Goal: Task Accomplishment & Management: Use online tool/utility

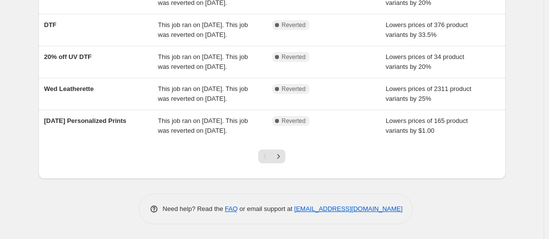
scroll to position [356, 0]
click at [283, 161] on icon "Next" at bounding box center [278, 156] width 10 height 10
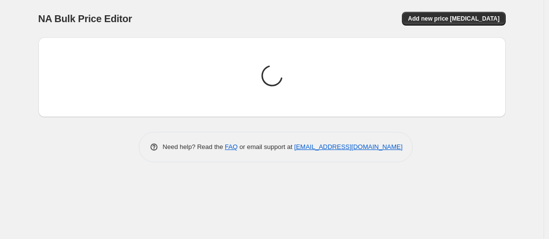
scroll to position [0, 0]
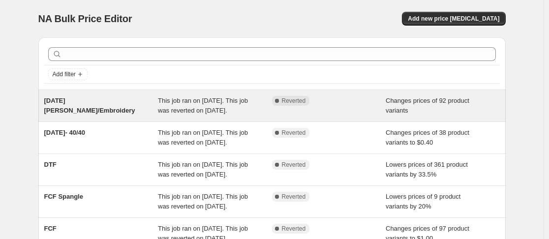
click at [216, 108] on span "This job ran on [DATE]. This job was reverted on [DATE]." at bounding box center [203, 105] width 90 height 17
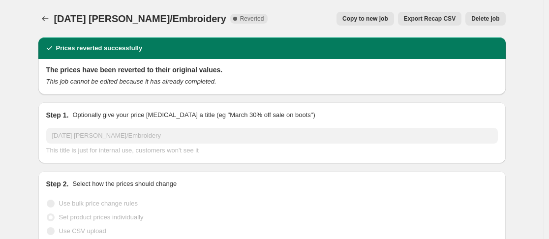
click at [357, 22] on span "Copy to new job" at bounding box center [365, 19] width 46 height 8
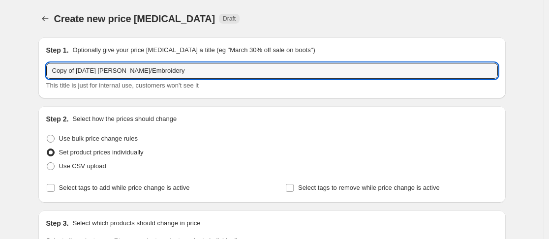
drag, startPoint x: 80, startPoint y: 71, endPoint x: -3, endPoint y: 75, distance: 83.7
click at [0, 75] on html "Home Settings Plans Skip to content Create new price [MEDICAL_DATA]. This page …" at bounding box center [274, 119] width 549 height 239
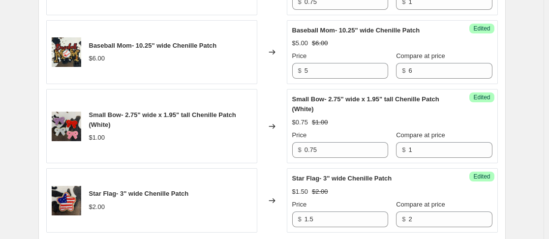
scroll to position [1772, 0]
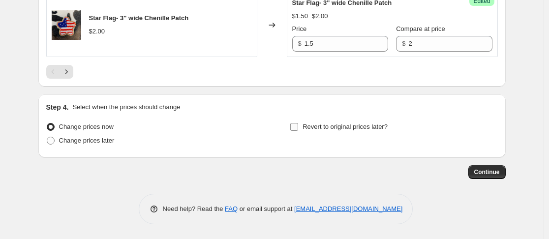
type input "[DATE] [PERSON_NAME]/Embroidery"
click at [298, 127] on input "Revert to original prices later?" at bounding box center [294, 127] width 8 height 8
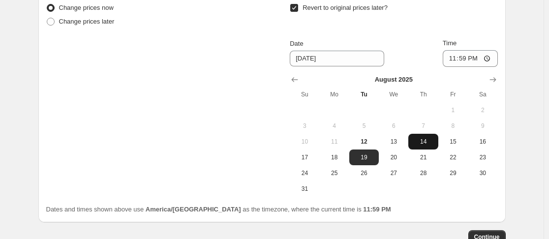
scroll to position [1882, 0]
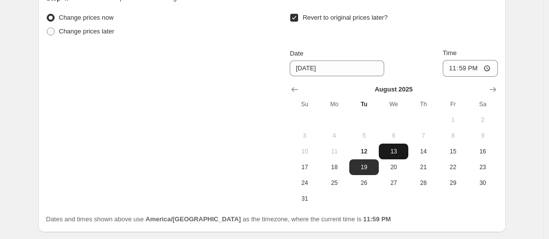
click at [392, 150] on span "13" at bounding box center [394, 152] width 22 height 8
type input "[DATE]"
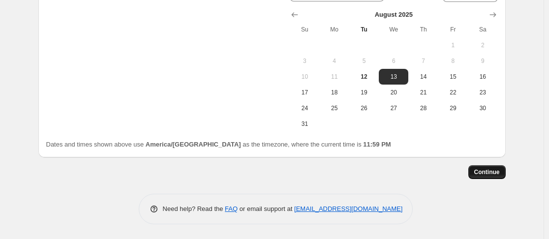
click at [484, 177] on button "Continue" at bounding box center [486, 172] width 37 height 14
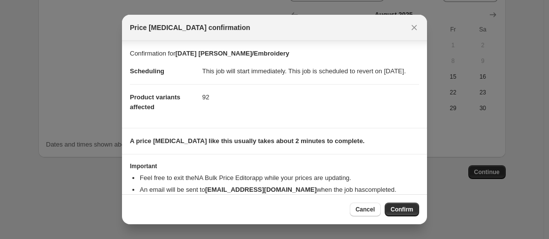
scroll to position [32, 0]
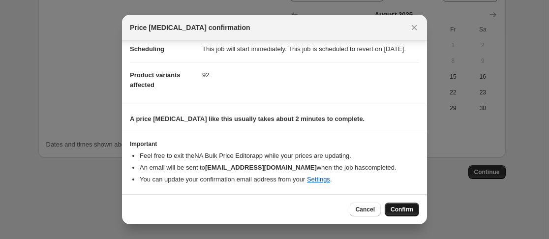
click at [393, 208] on span "Confirm" at bounding box center [401, 210] width 23 height 8
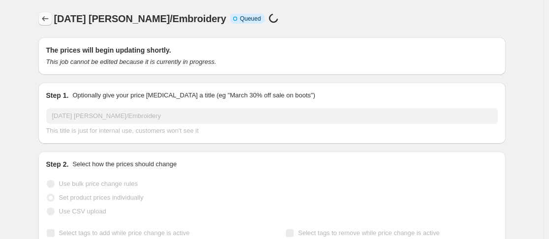
click at [50, 21] on icon "Price change jobs" at bounding box center [45, 19] width 10 height 10
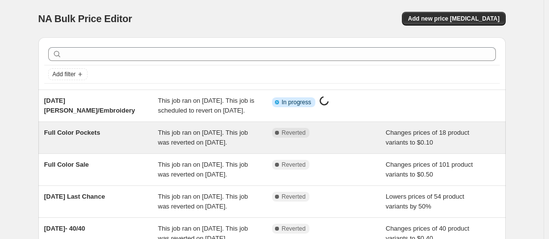
scroll to position [366, 0]
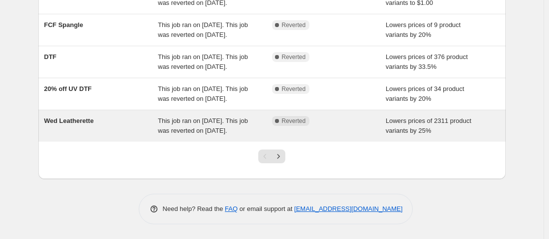
click at [193, 121] on span "This job ran on [DATE]. This job was reverted on [DATE]." at bounding box center [203, 125] width 90 height 17
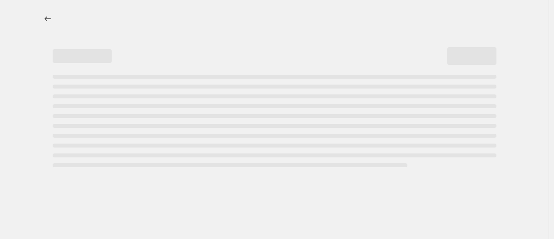
select select "percentage"
select select "no_change"
select select "collection"
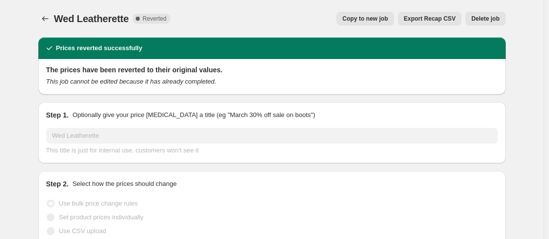
click at [380, 25] on button "Copy to new job" at bounding box center [365, 19] width 58 height 14
select select "percentage"
select select "no_change"
select select "collection"
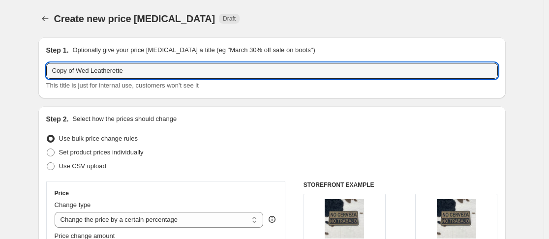
drag, startPoint x: 81, startPoint y: 71, endPoint x: 8, endPoint y: 78, distance: 72.6
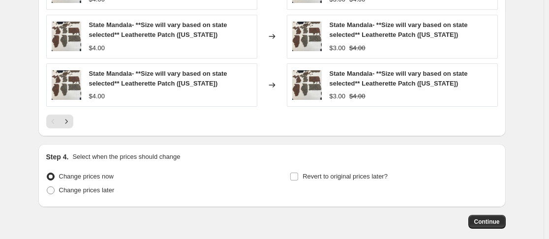
scroll to position [870, 0]
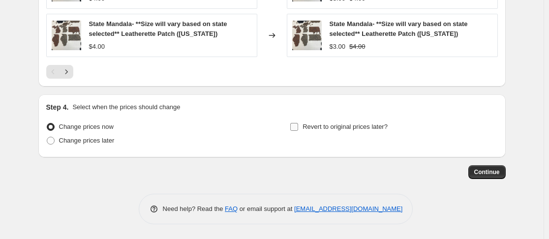
type input "Wed Leatherette"
click at [298, 126] on input "Revert to original prices later?" at bounding box center [294, 127] width 8 height 8
checkbox input "true"
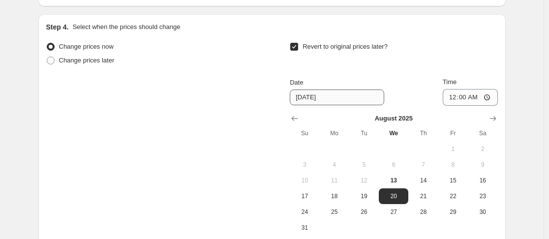
scroll to position [953, 0]
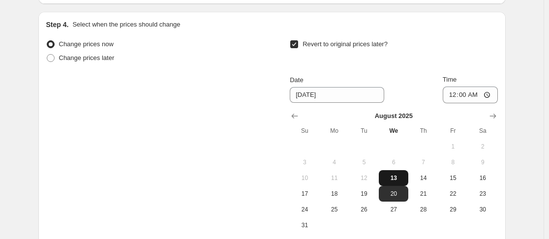
click at [404, 179] on span "13" at bounding box center [394, 178] width 22 height 8
type input "[DATE]"
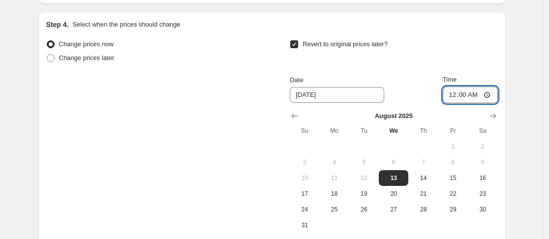
click at [452, 96] on input "00:00" at bounding box center [470, 95] width 55 height 17
type input "23:59"
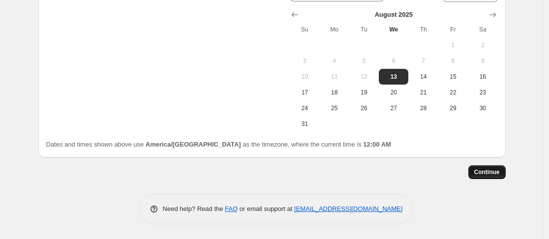
click at [495, 175] on span "Continue" at bounding box center [487, 172] width 26 height 8
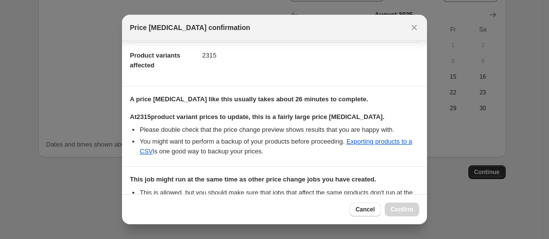
scroll to position [259, 0]
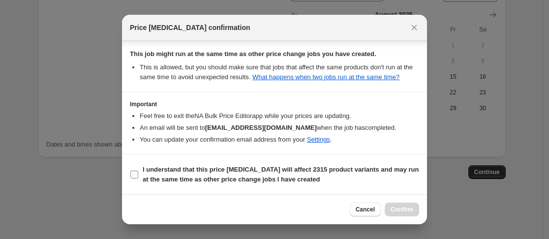
click at [133, 171] on input "I understand that this price [MEDICAL_DATA] will affect 2315 product variants a…" at bounding box center [134, 175] width 8 height 8
checkbox input "true"
click at [389, 207] on button "Confirm" at bounding box center [402, 210] width 34 height 14
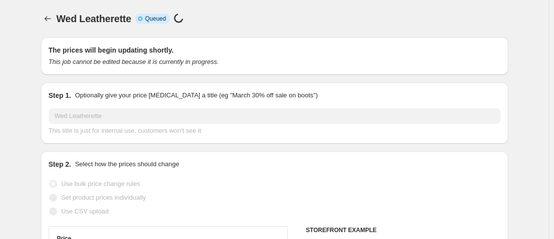
select select "percentage"
select select "no_change"
select select "collection"
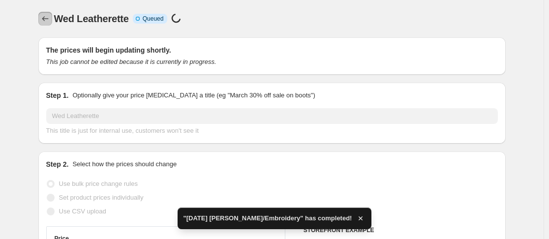
click at [47, 18] on icon "Price change jobs" at bounding box center [45, 19] width 10 height 10
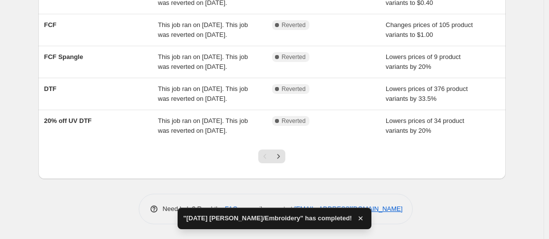
scroll to position [366, 0]
click at [278, 152] on icon "Next" at bounding box center [278, 156] width 10 height 10
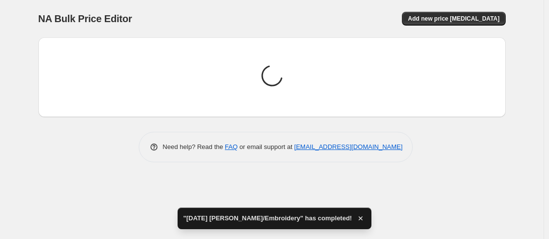
scroll to position [0, 0]
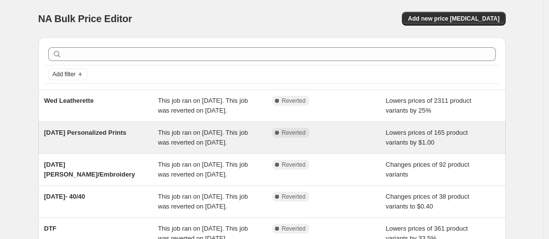
click at [97, 136] on span "[DATE] Personalized Prints" at bounding box center [85, 132] width 82 height 7
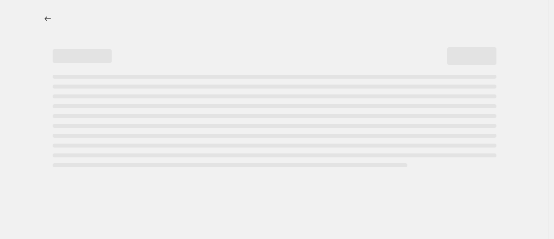
select select "by"
select select "no_change"
select select "collection"
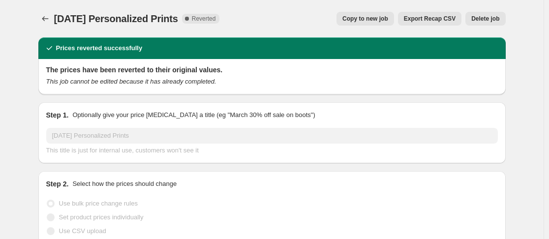
click at [367, 16] on span "Copy to new job" at bounding box center [365, 19] width 46 height 8
select select "by"
select select "no_change"
select select "collection"
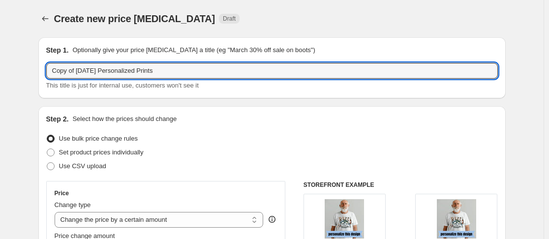
drag, startPoint x: 80, startPoint y: 70, endPoint x: 19, endPoint y: 72, distance: 61.0
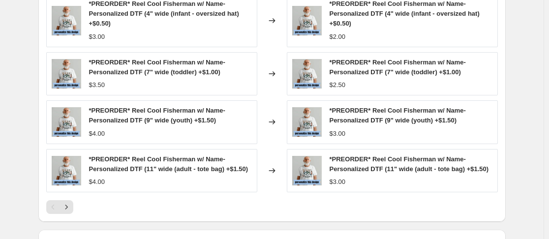
scroll to position [890, 0]
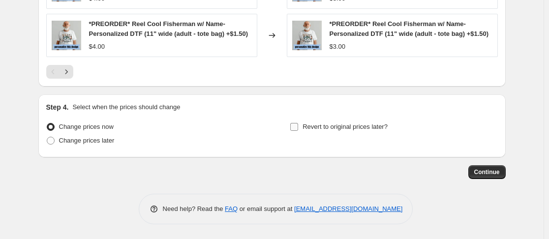
type input "[DATE] Personalized Prints"
click at [295, 127] on input "Revert to original prices later?" at bounding box center [294, 127] width 8 height 8
checkbox input "true"
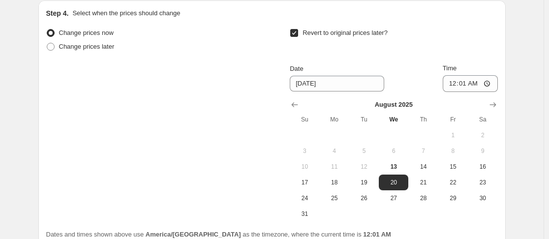
scroll to position [975, 0]
click at [397, 171] on button "13" at bounding box center [394, 166] width 30 height 16
type input "[DATE]"
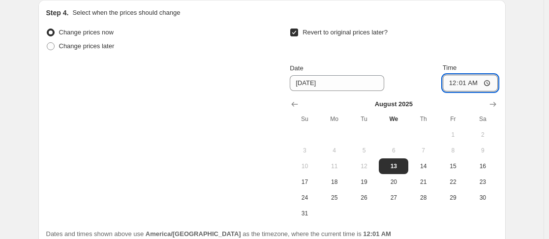
click at [449, 91] on input "00:01" at bounding box center [470, 83] width 55 height 17
type input "23:59"
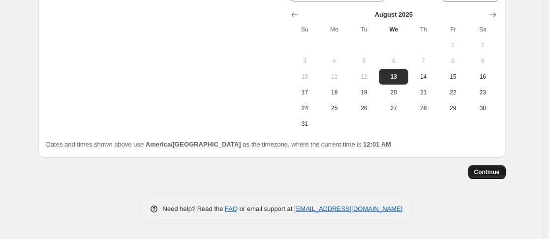
click at [492, 173] on span "Continue" at bounding box center [487, 172] width 26 height 8
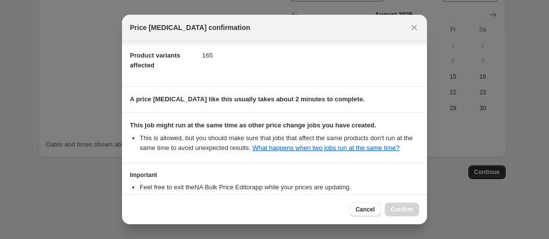
scroll to position [195, 0]
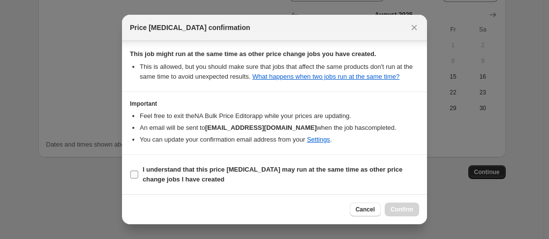
click at [137, 175] on input "I understand that this price [MEDICAL_DATA] may run at the same time as other p…" at bounding box center [134, 175] width 8 height 8
checkbox input "true"
click at [408, 208] on span "Confirm" at bounding box center [401, 210] width 23 height 8
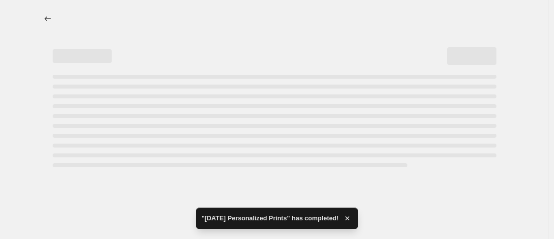
select select "by"
select select "no_change"
select select "collection"
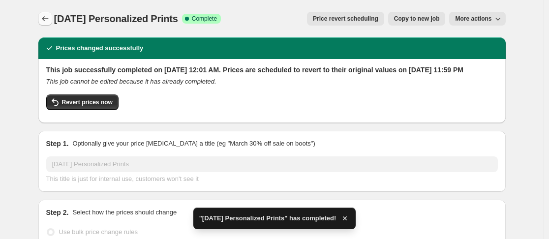
click at [47, 18] on icon "Price change jobs" at bounding box center [45, 19] width 10 height 10
